Goal: Information Seeking & Learning: Learn about a topic

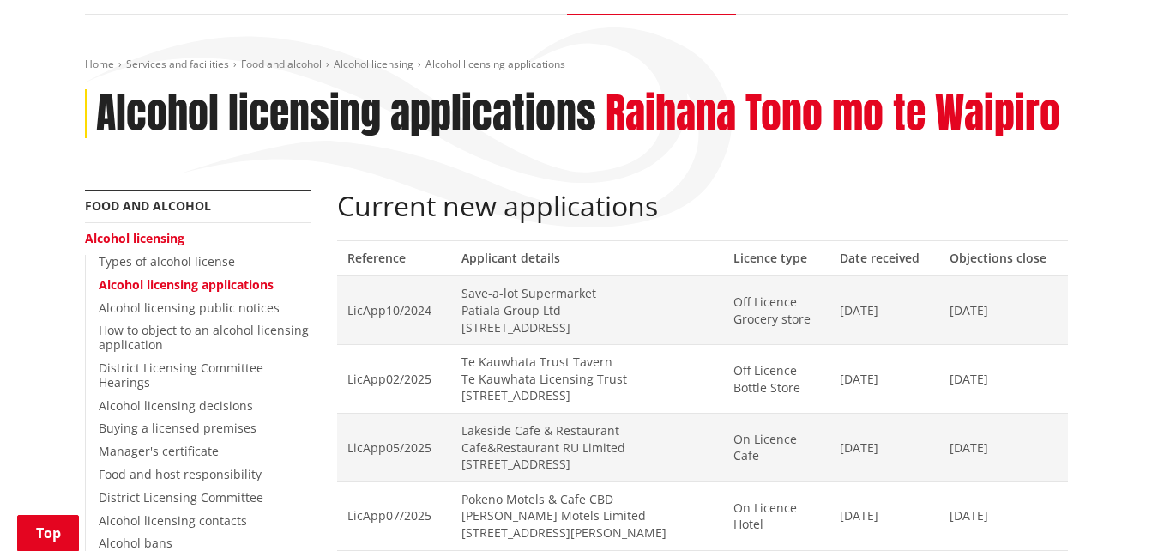
scroll to position [240, 0]
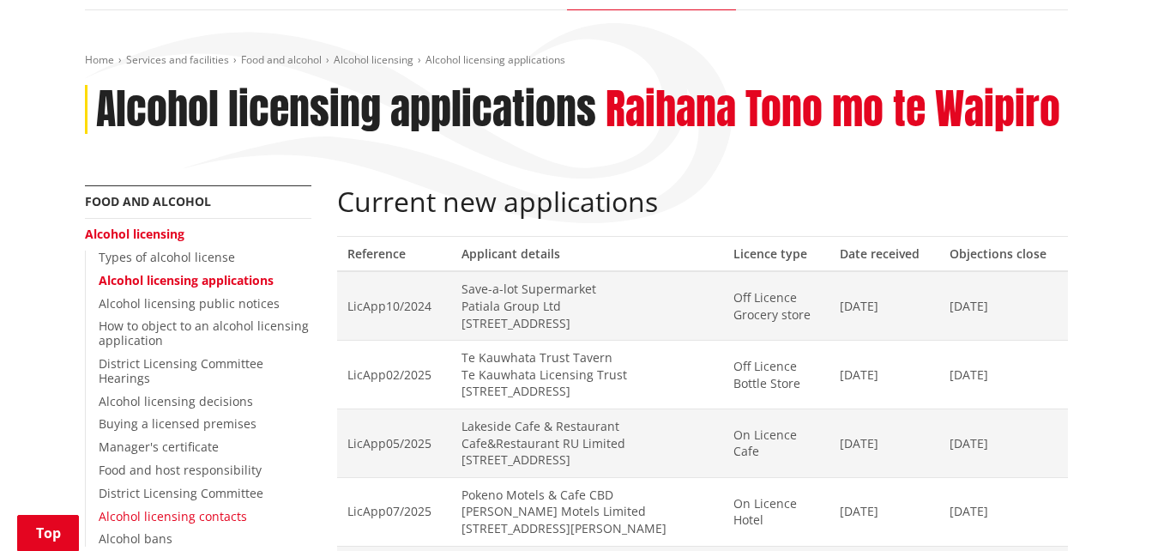
click at [187, 508] on link "Alcohol licensing contacts" at bounding box center [173, 516] width 148 height 16
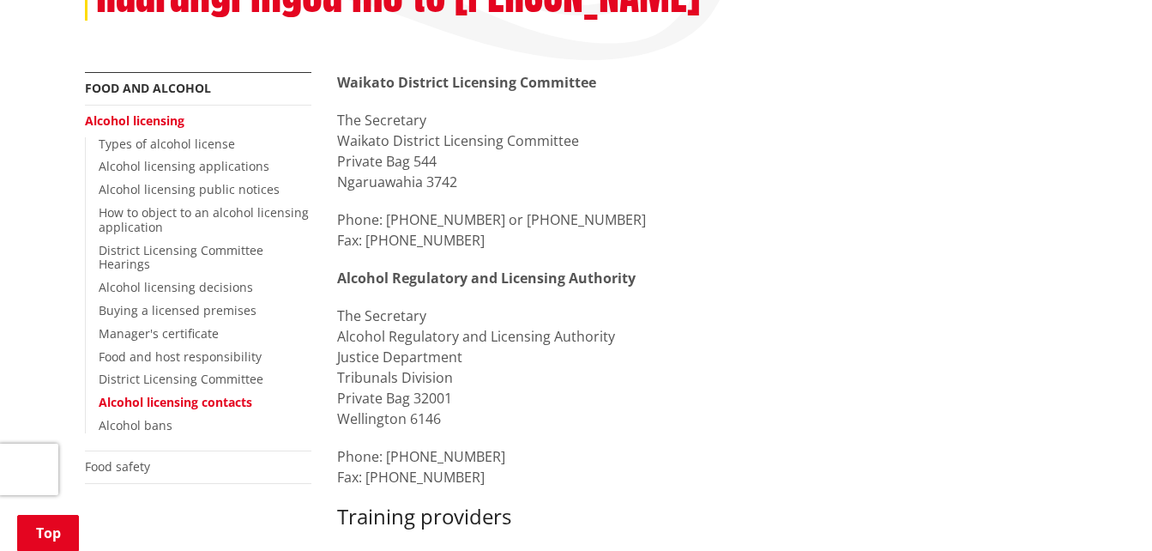
scroll to position [407, 0]
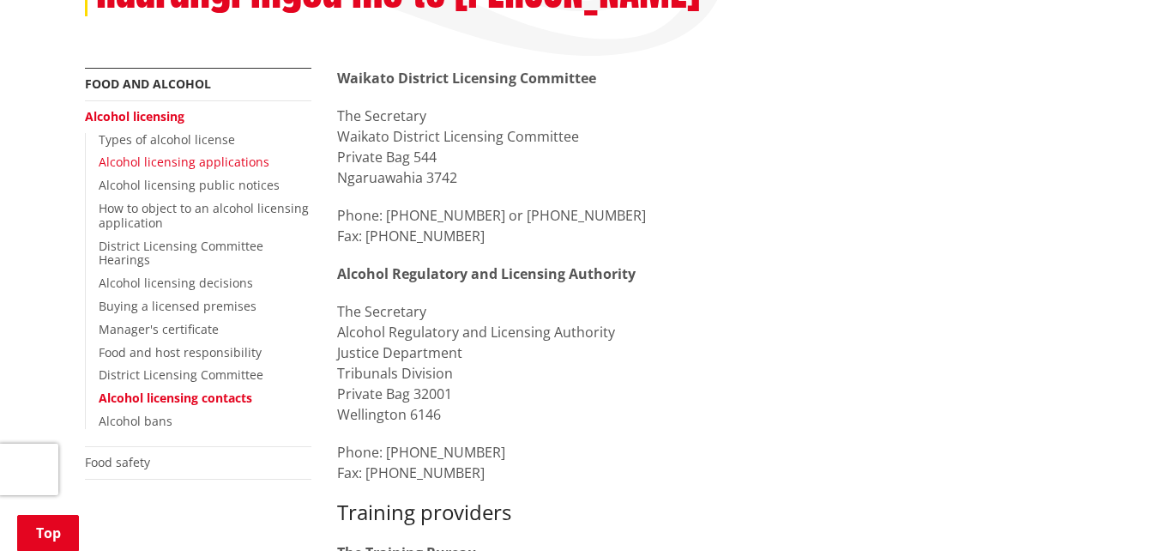
click at [181, 154] on link "Alcohol licensing applications" at bounding box center [184, 162] width 171 height 16
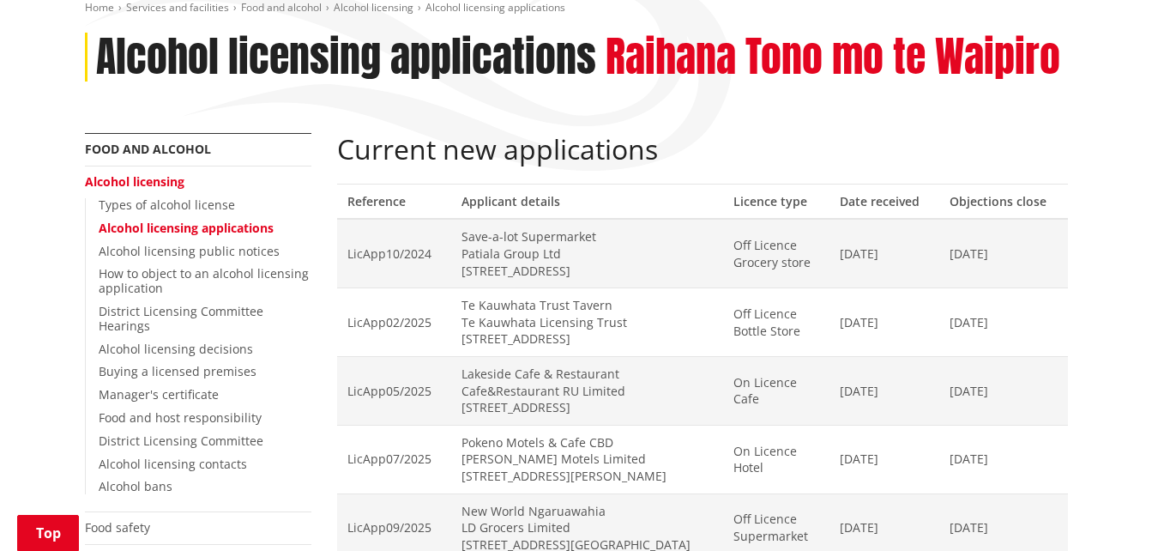
scroll to position [298, 0]
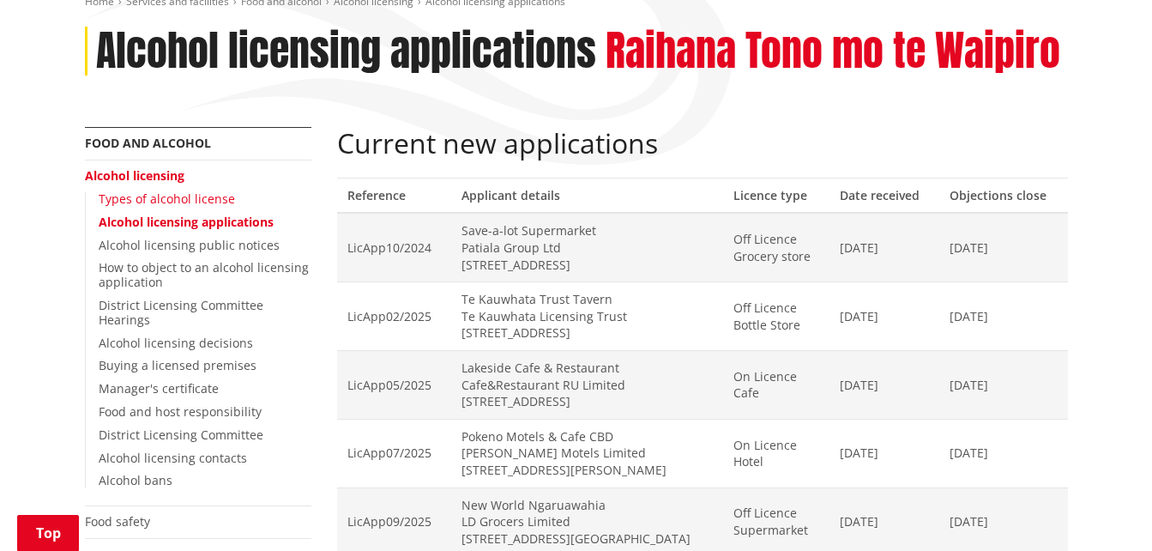
click at [138, 190] on link "Types of alcohol license" at bounding box center [167, 198] width 136 height 16
